Goal: Transaction & Acquisition: Purchase product/service

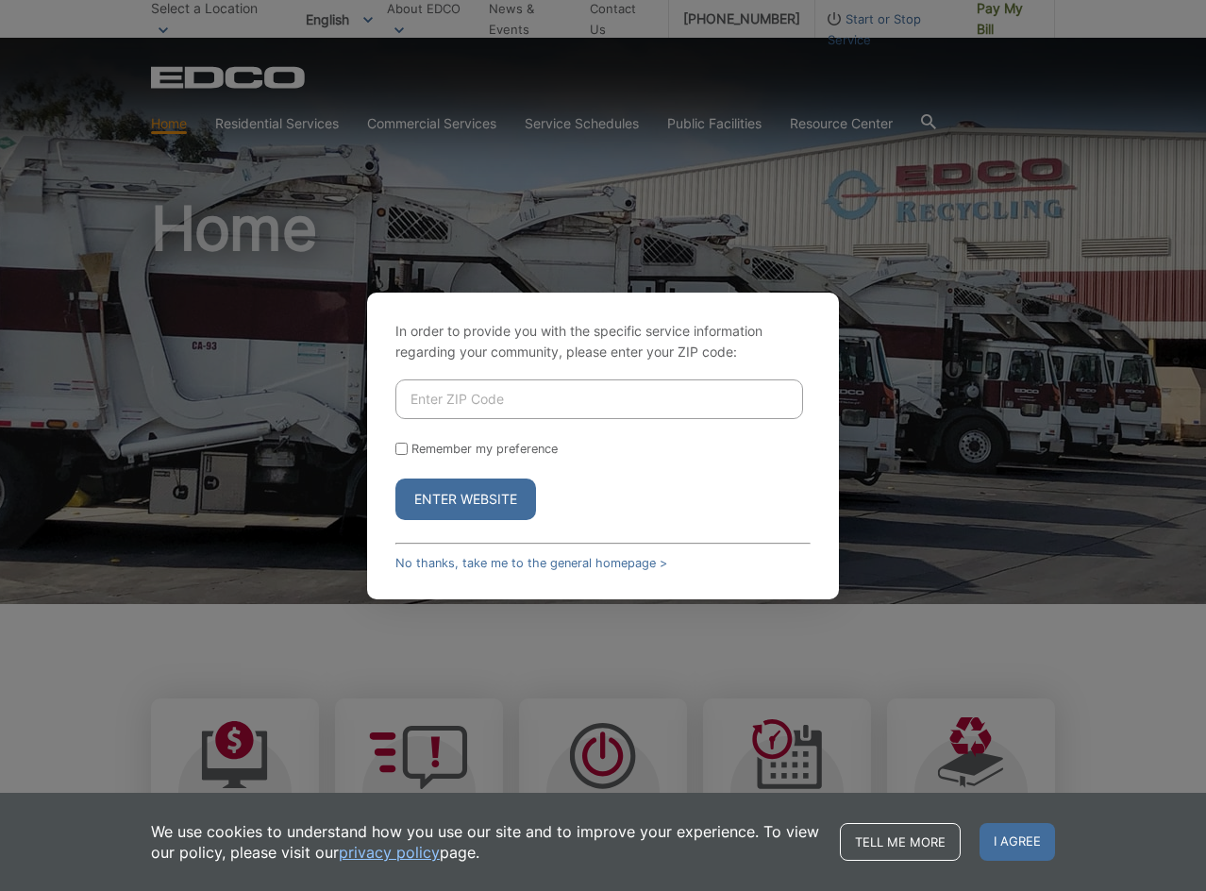
click at [450, 406] on input "Enter ZIP Code" at bounding box center [599, 399] width 408 height 40
type input "92078"
click at [407, 451] on input "Remember my preference" at bounding box center [401, 449] width 12 height 12
checkbox input "true"
click at [440, 486] on button "Enter Website" at bounding box center [465, 499] width 141 height 42
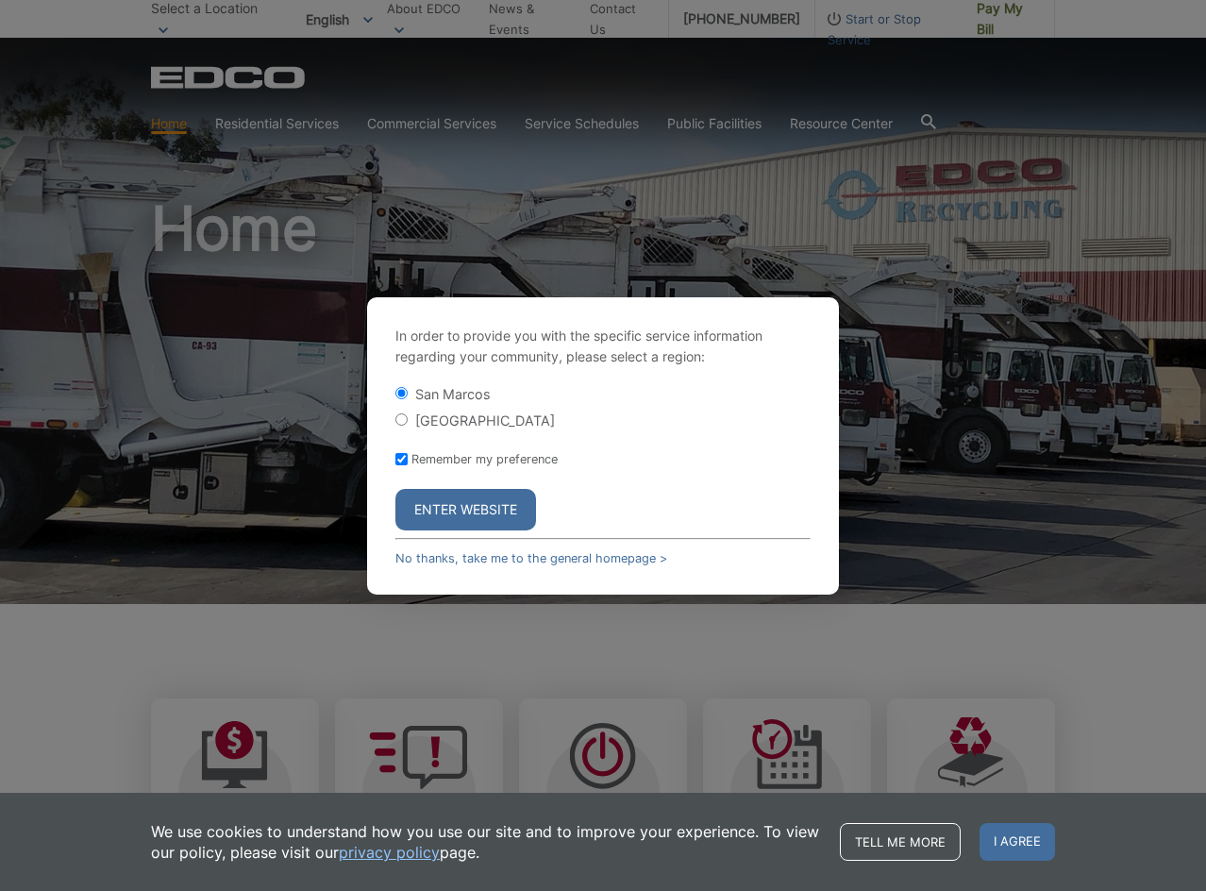
click at [440, 501] on button "Enter Website" at bounding box center [465, 510] width 141 height 42
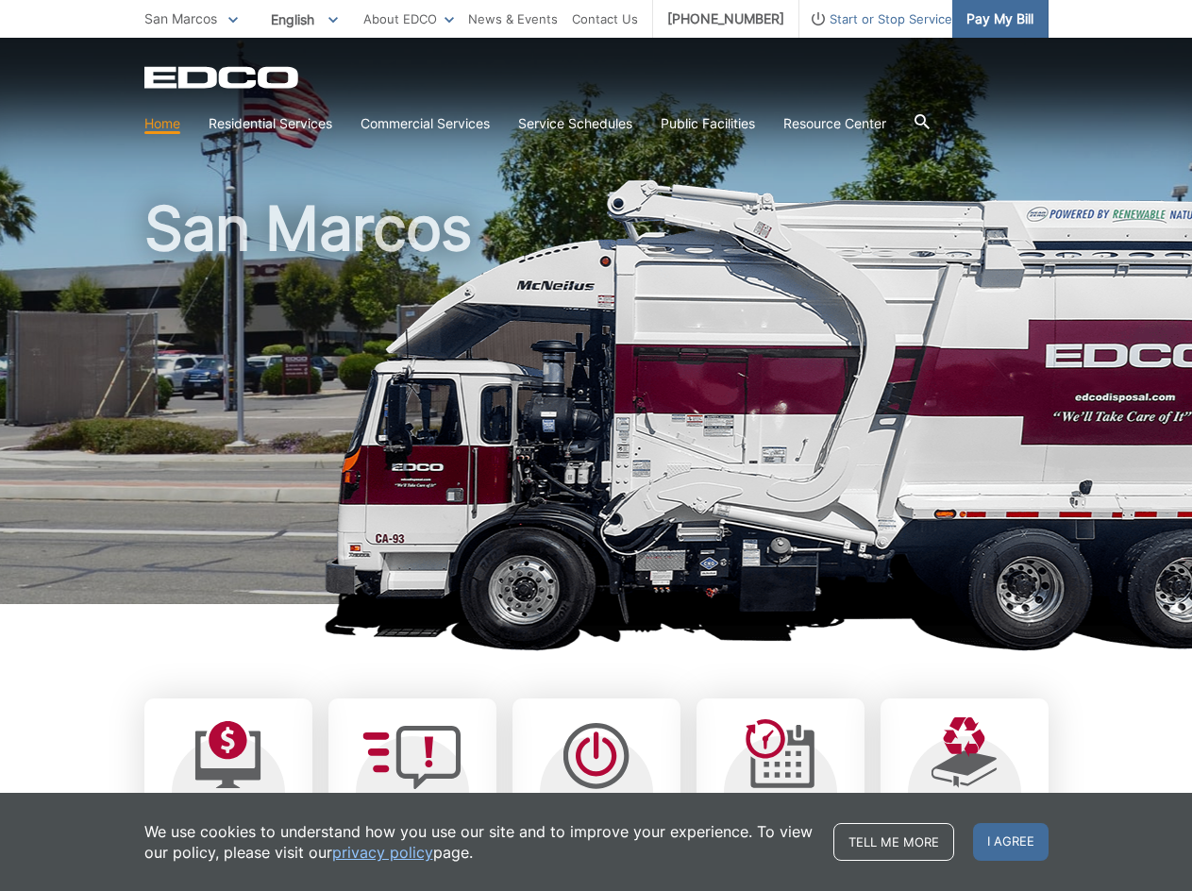
click at [990, 24] on span "Pay My Bill" at bounding box center [999, 18] width 67 height 21
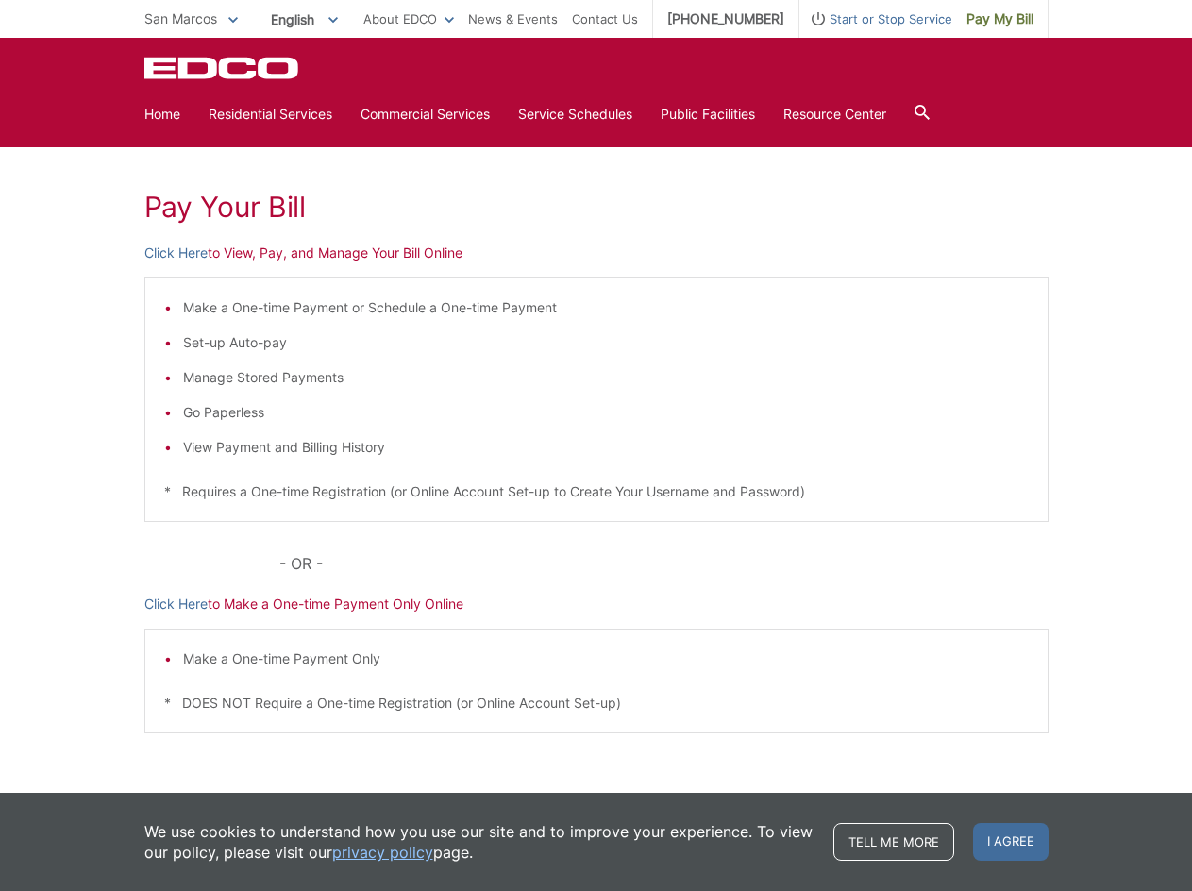
scroll to position [202, 0]
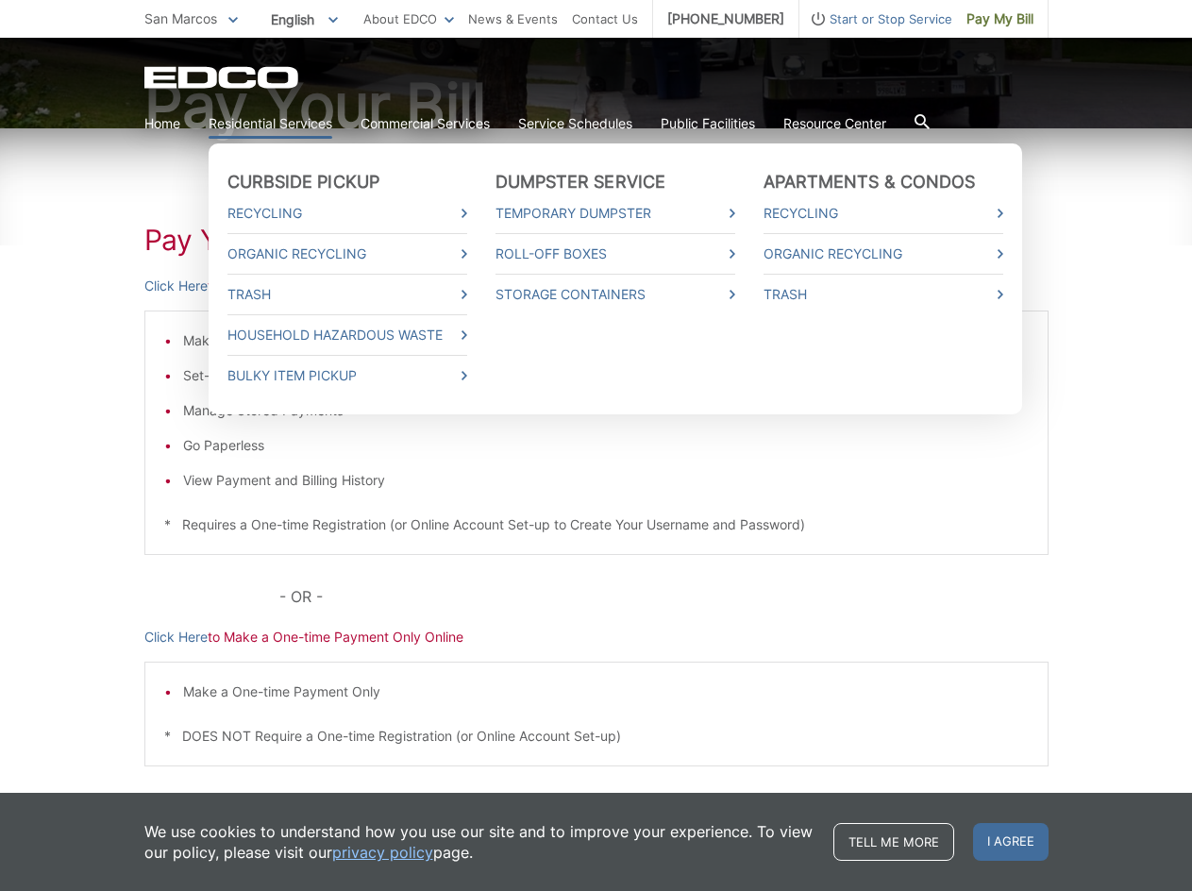
click at [268, 123] on link "Residential Services" at bounding box center [271, 123] width 124 height 21
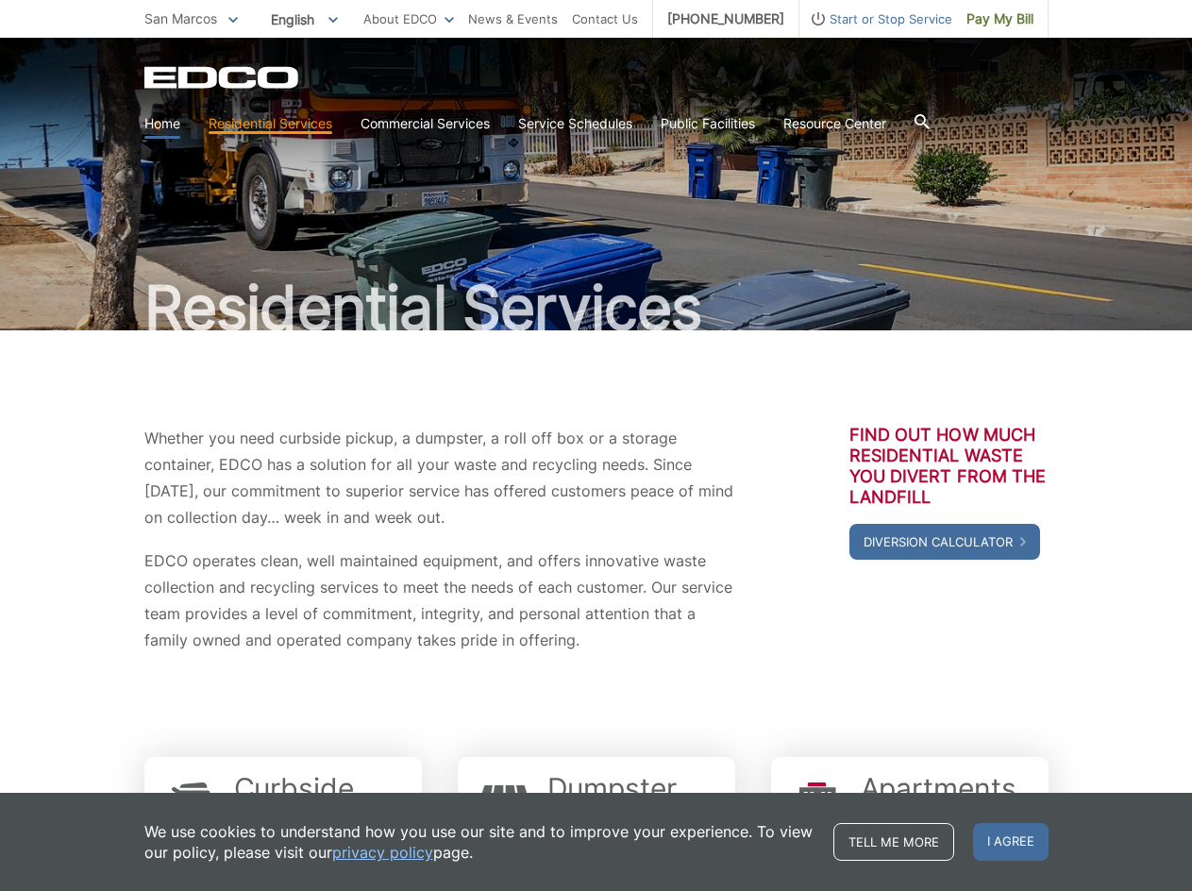
click at [161, 125] on link "Home" at bounding box center [162, 123] width 36 height 21
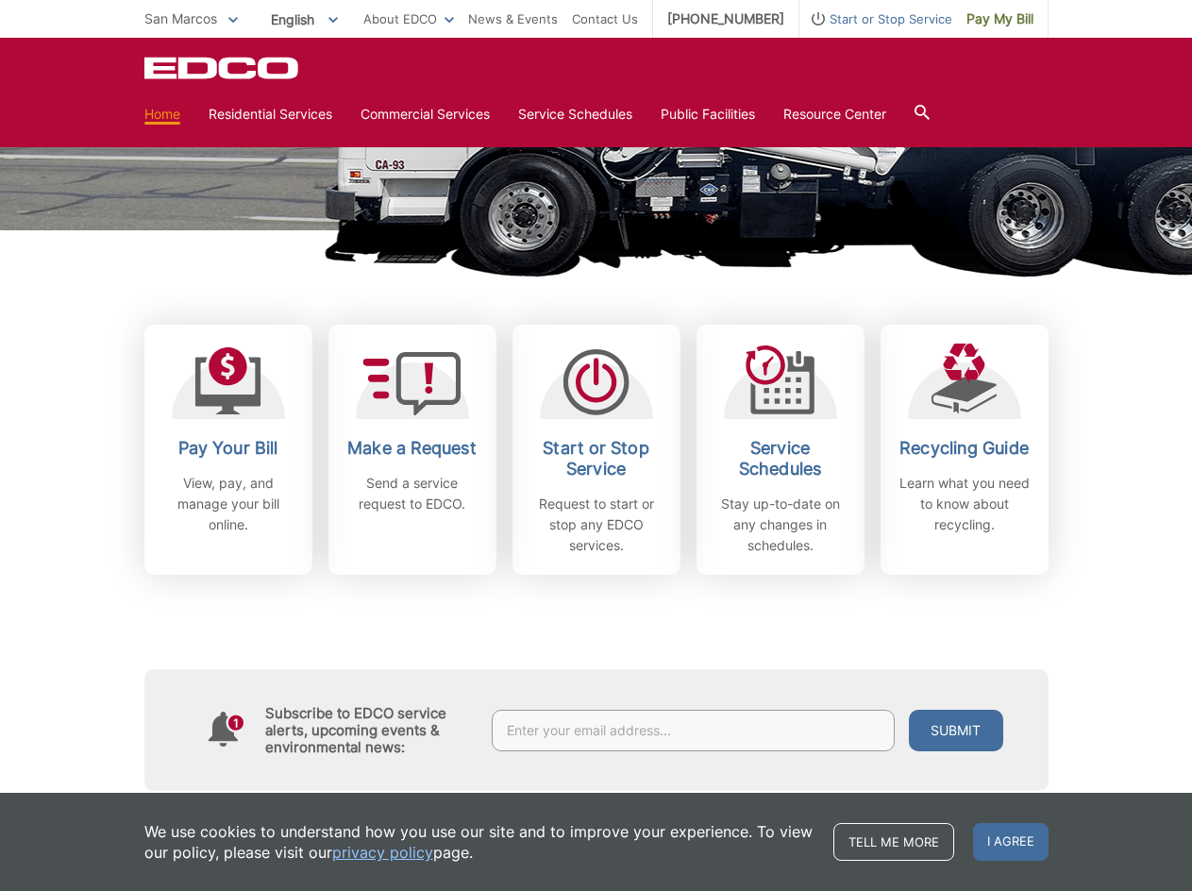
scroll to position [377, 0]
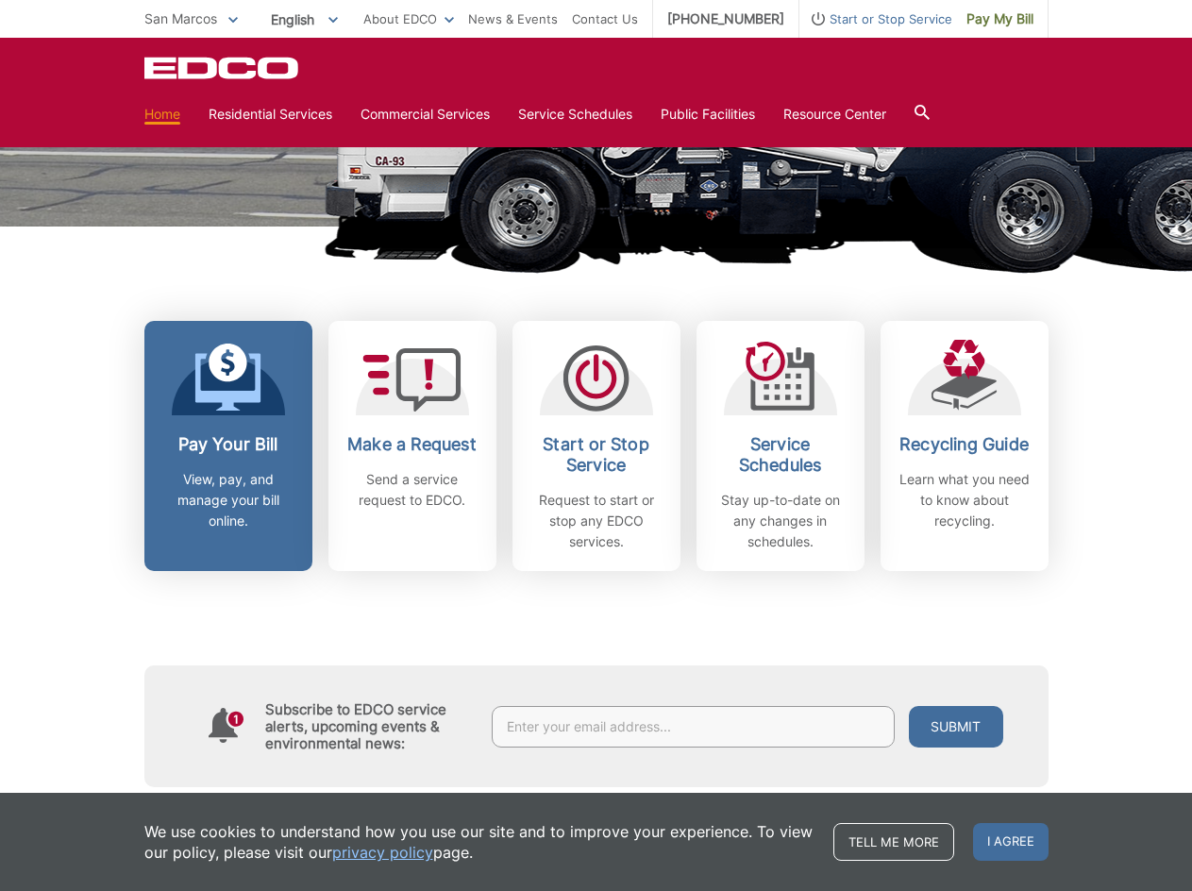
click at [229, 411] on span at bounding box center [227, 379] width 66 height 72
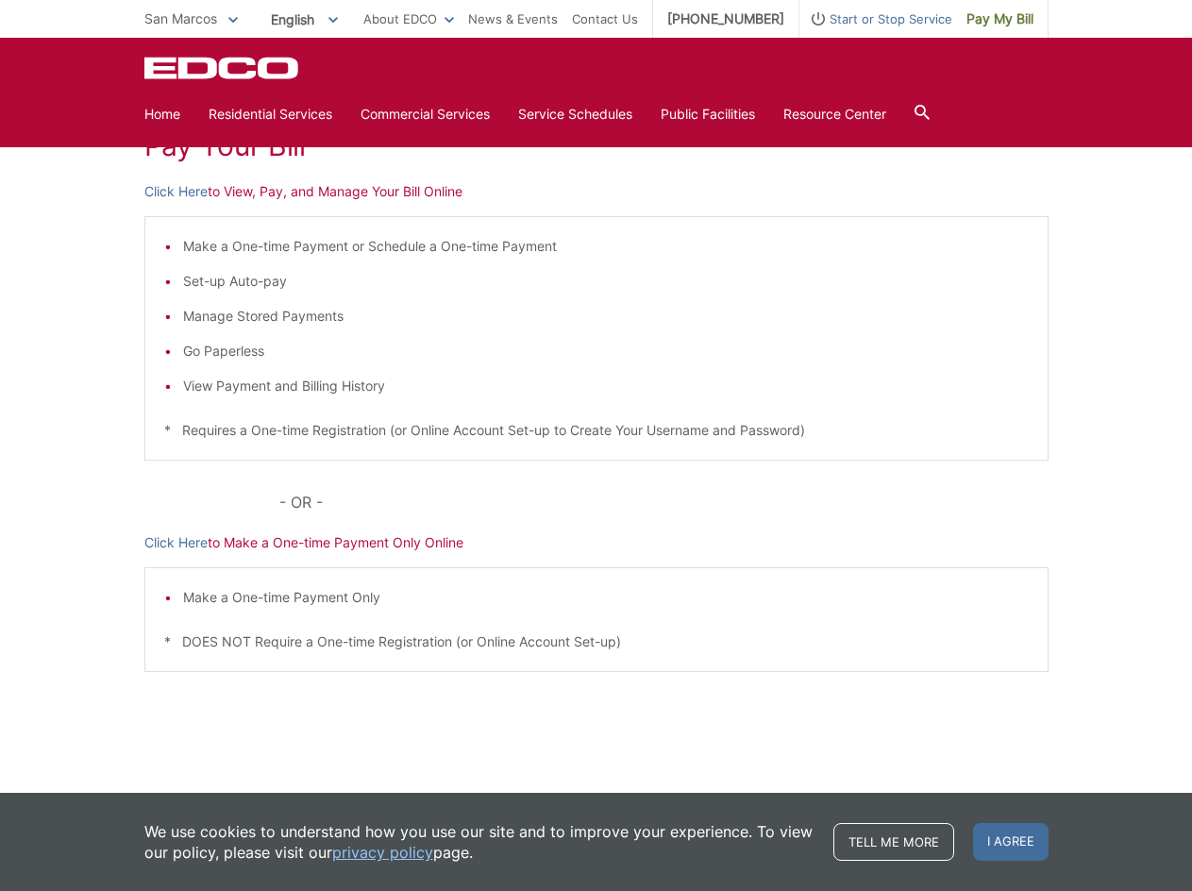
scroll to position [202, 0]
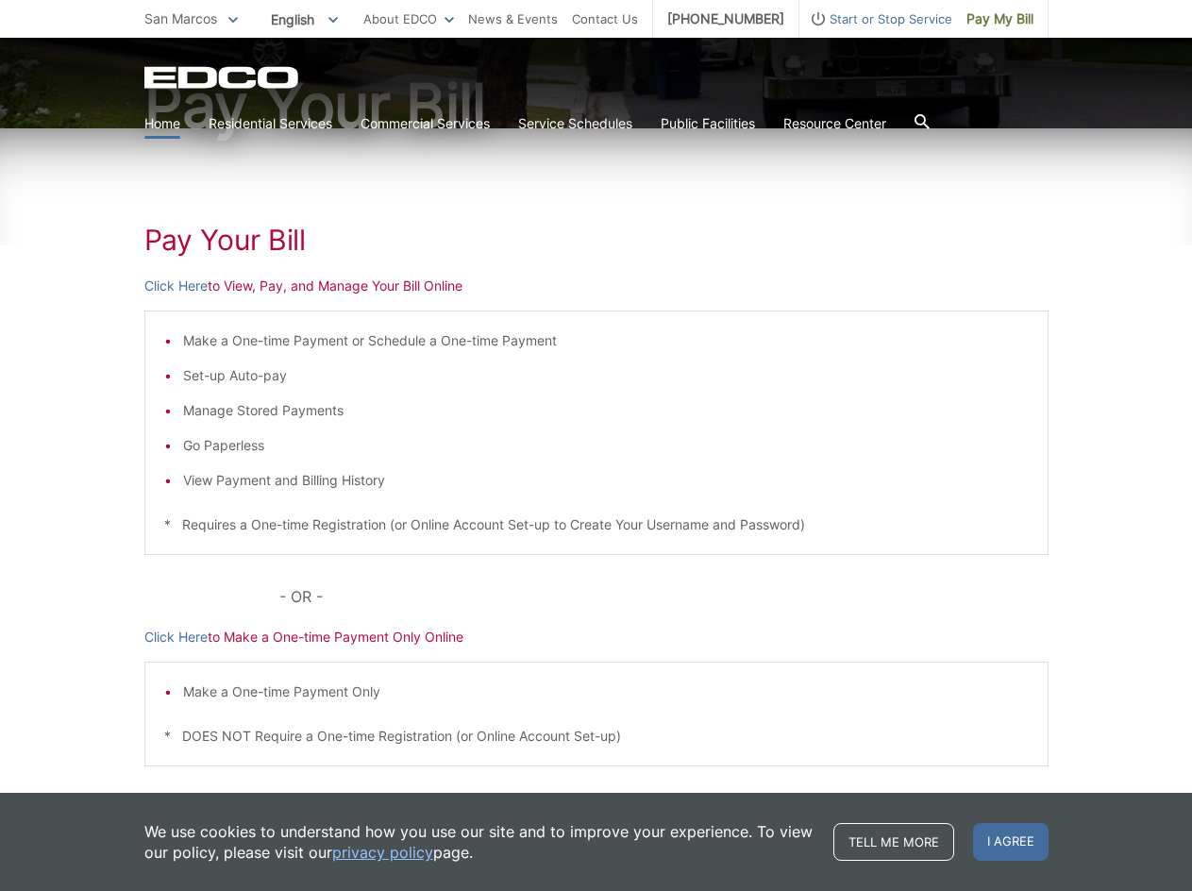
click at [159, 120] on link "Home" at bounding box center [162, 123] width 36 height 21
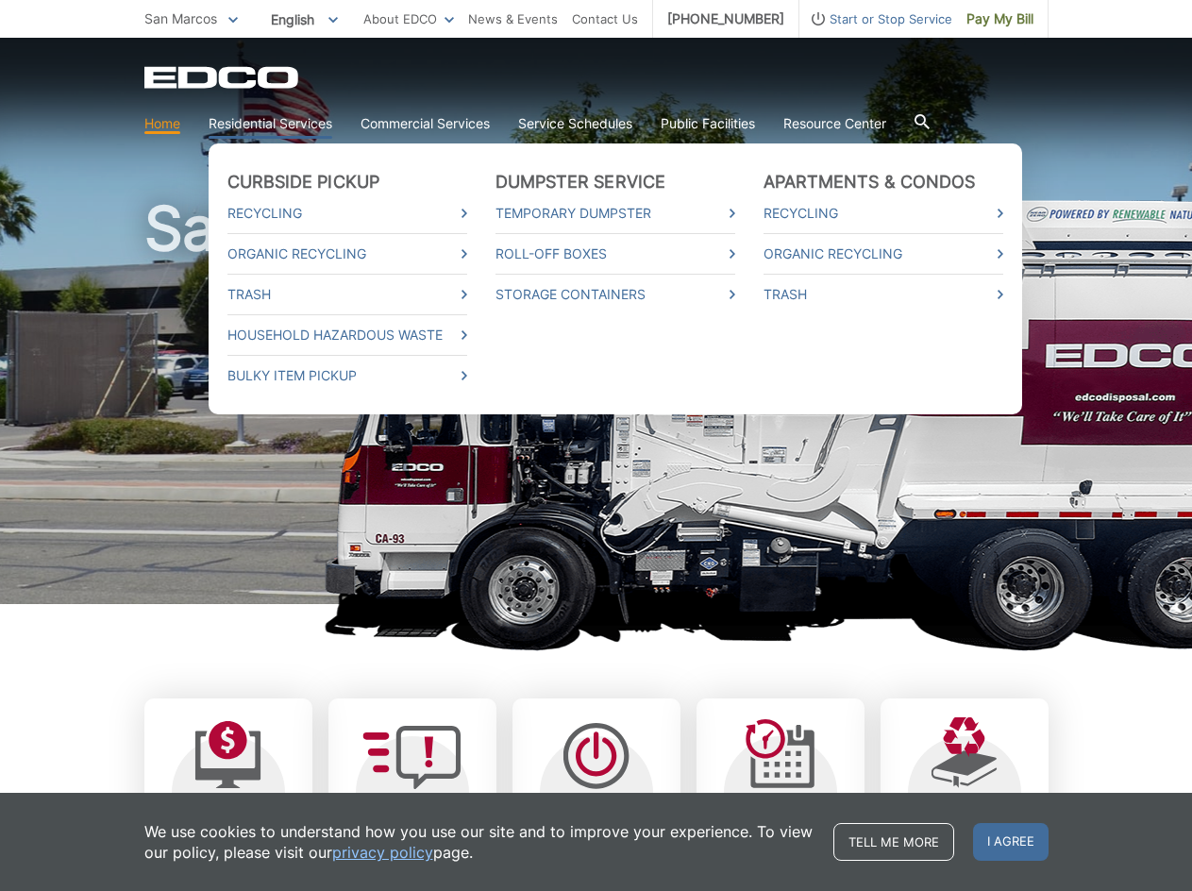
click at [290, 119] on link "Residential Services" at bounding box center [271, 123] width 124 height 21
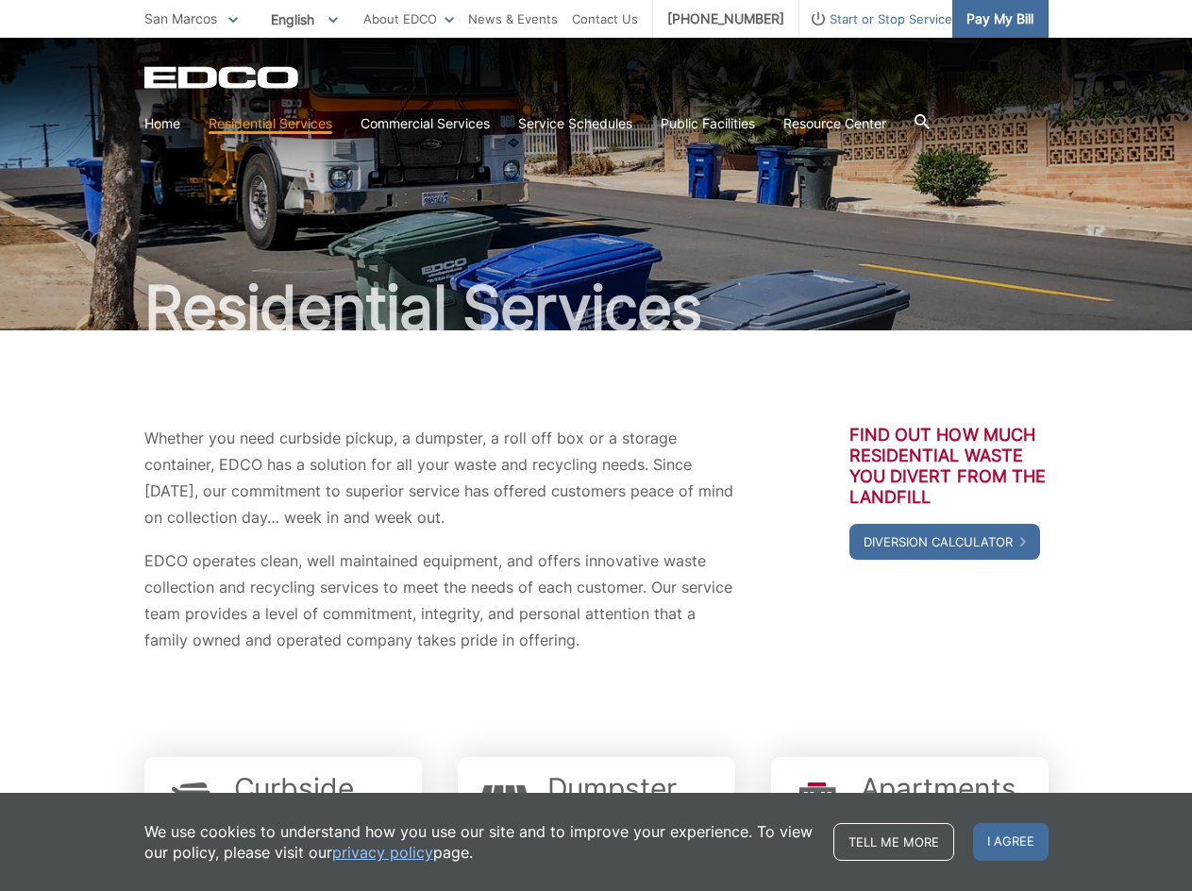
click at [985, 11] on span "Pay My Bill" at bounding box center [999, 18] width 67 height 21
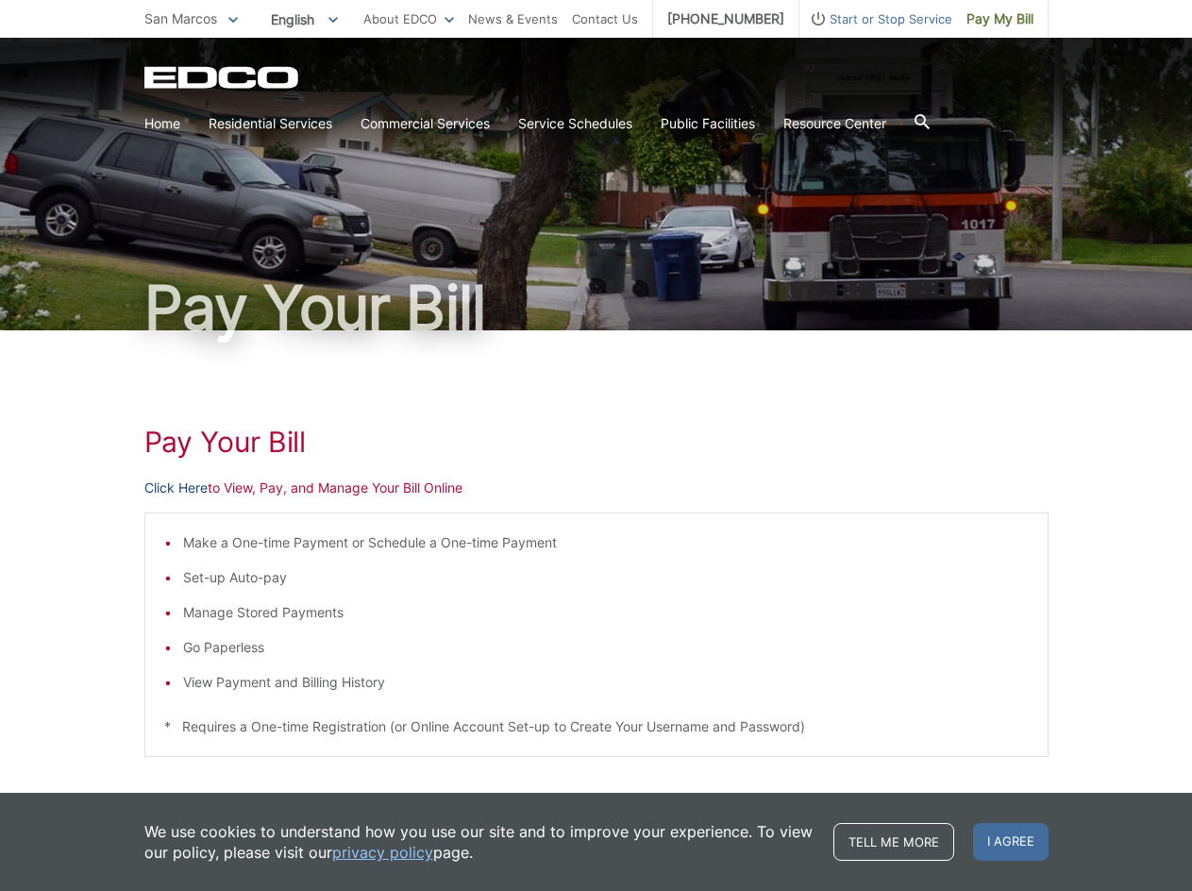
click at [187, 487] on link "Click Here" at bounding box center [175, 487] width 63 height 21
